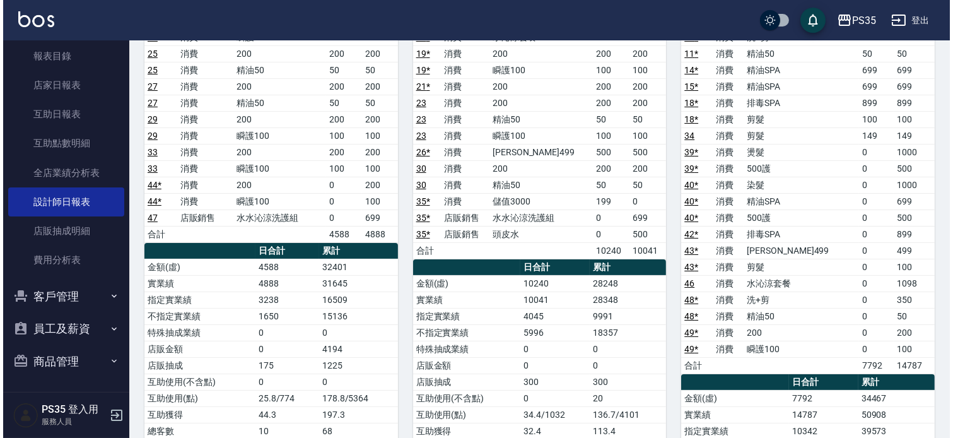
scroll to position [70, 0]
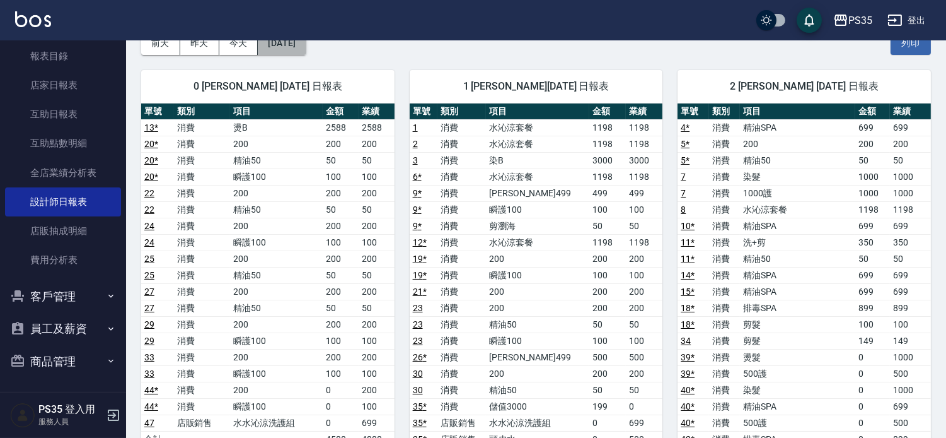
click at [301, 42] on button "[DATE]" at bounding box center [282, 43] width 48 height 23
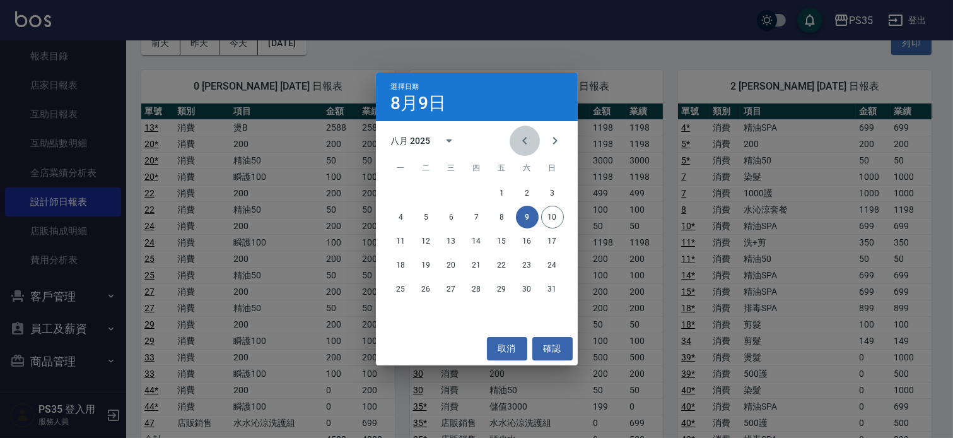
click at [517, 148] on icon "Previous month" at bounding box center [524, 140] width 15 height 15
click at [480, 216] on button "10" at bounding box center [476, 217] width 23 height 23
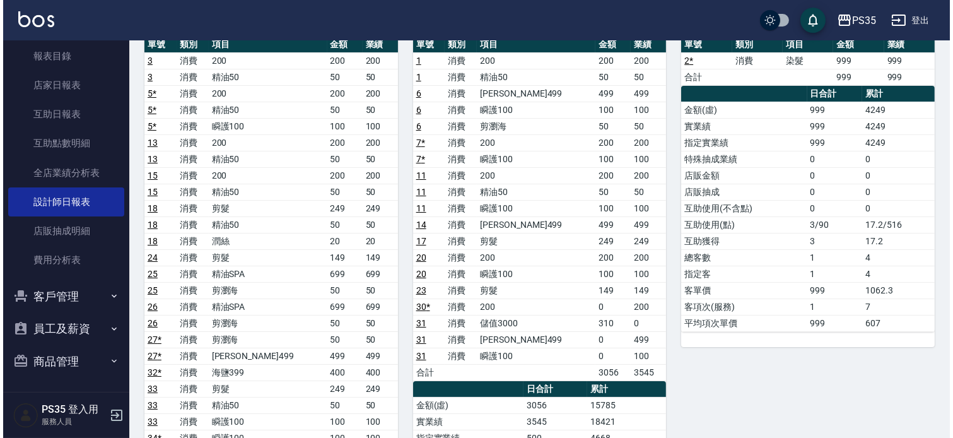
scroll to position [70, 0]
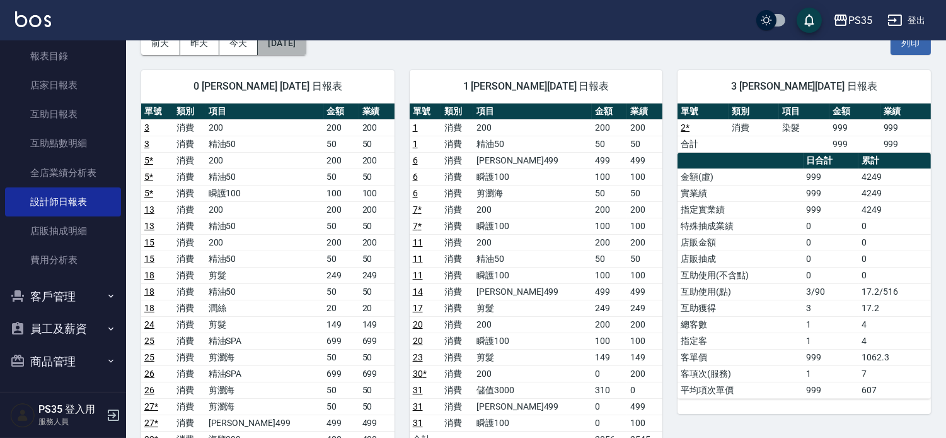
click at [306, 49] on button "[DATE]" at bounding box center [282, 43] width 48 height 23
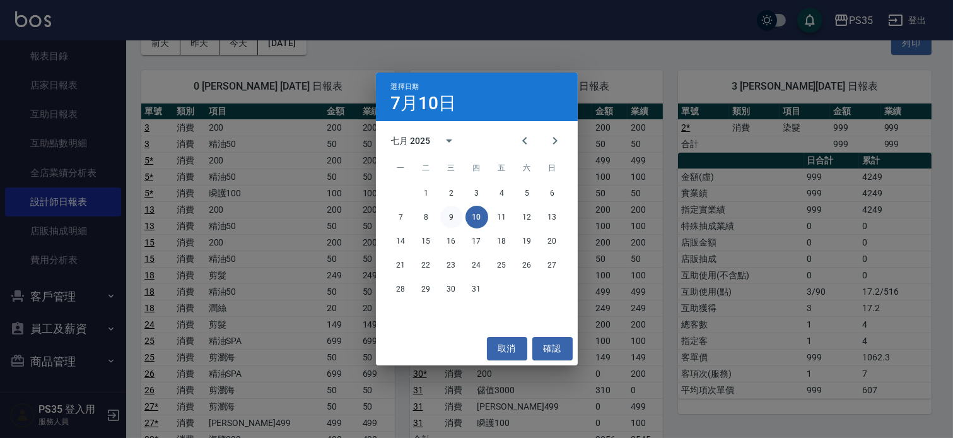
click at [446, 221] on button "9" at bounding box center [451, 217] width 23 height 23
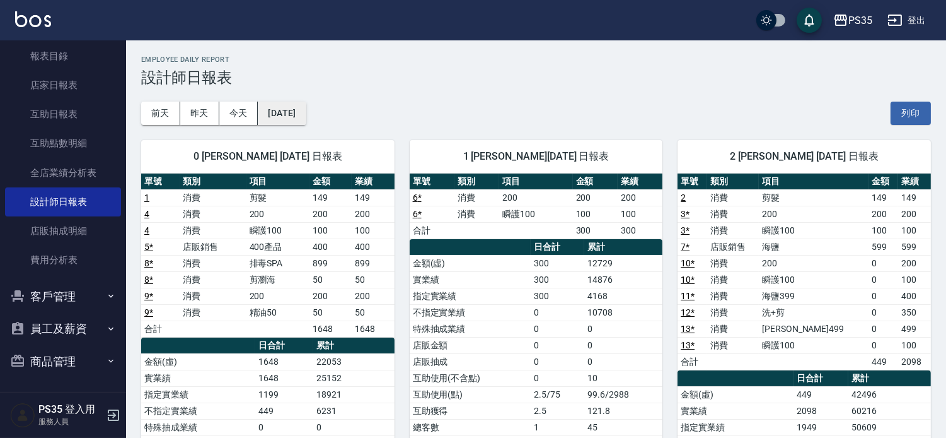
click at [297, 112] on button "[DATE]" at bounding box center [282, 113] width 48 height 23
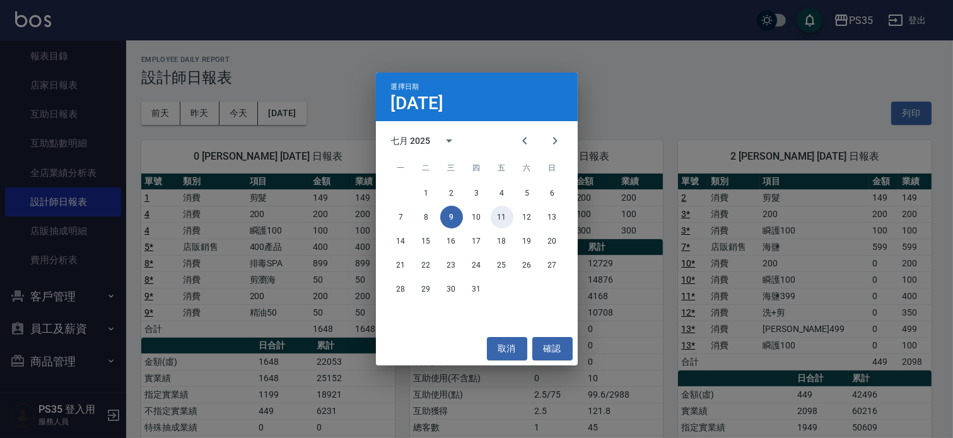
click at [497, 221] on button "11" at bounding box center [502, 217] width 23 height 23
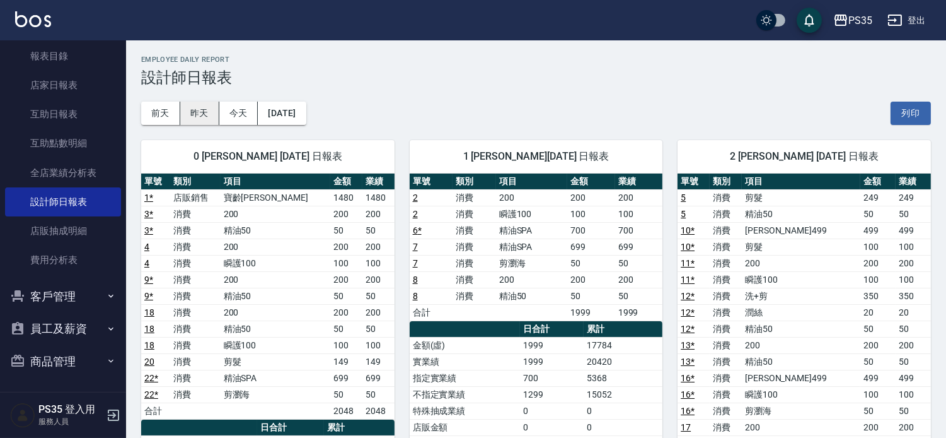
click at [211, 110] on button "昨天" at bounding box center [199, 113] width 39 height 23
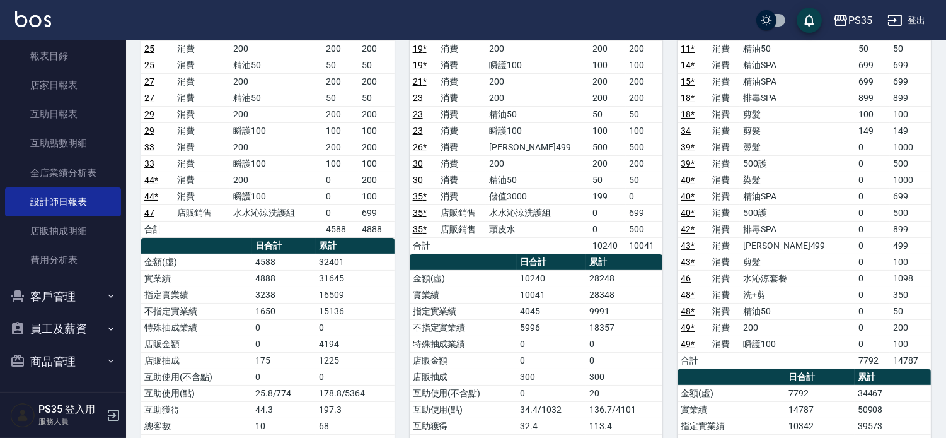
scroll to position [350, 0]
